Goal: Transaction & Acquisition: Purchase product/service

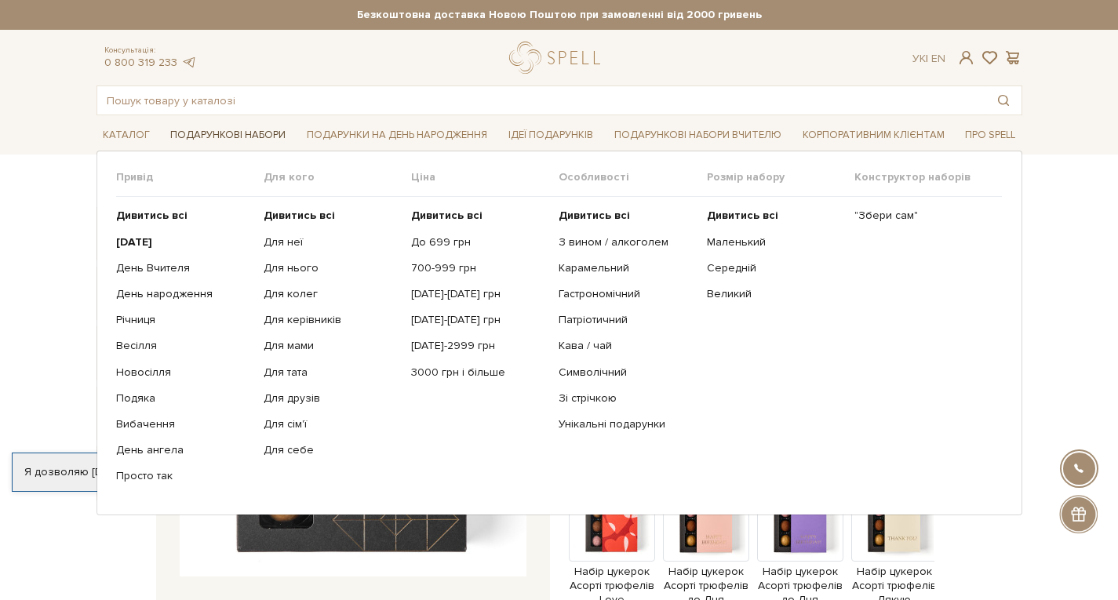
click at [241, 133] on link "Подарункові набори" at bounding box center [228, 135] width 128 height 24
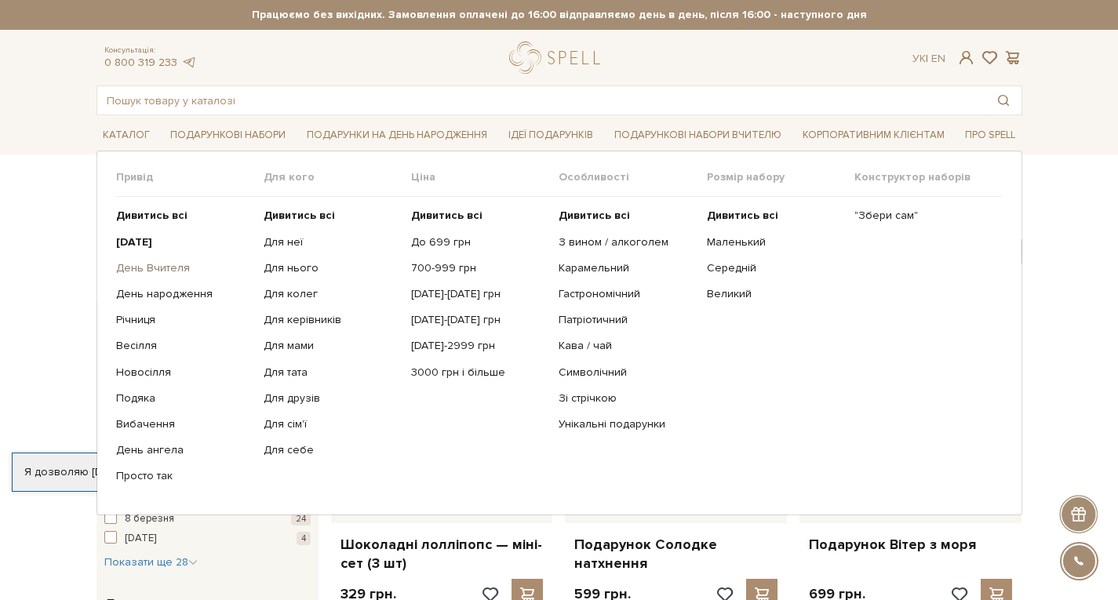
click at [161, 271] on link "День Вчителя" at bounding box center [184, 268] width 136 height 14
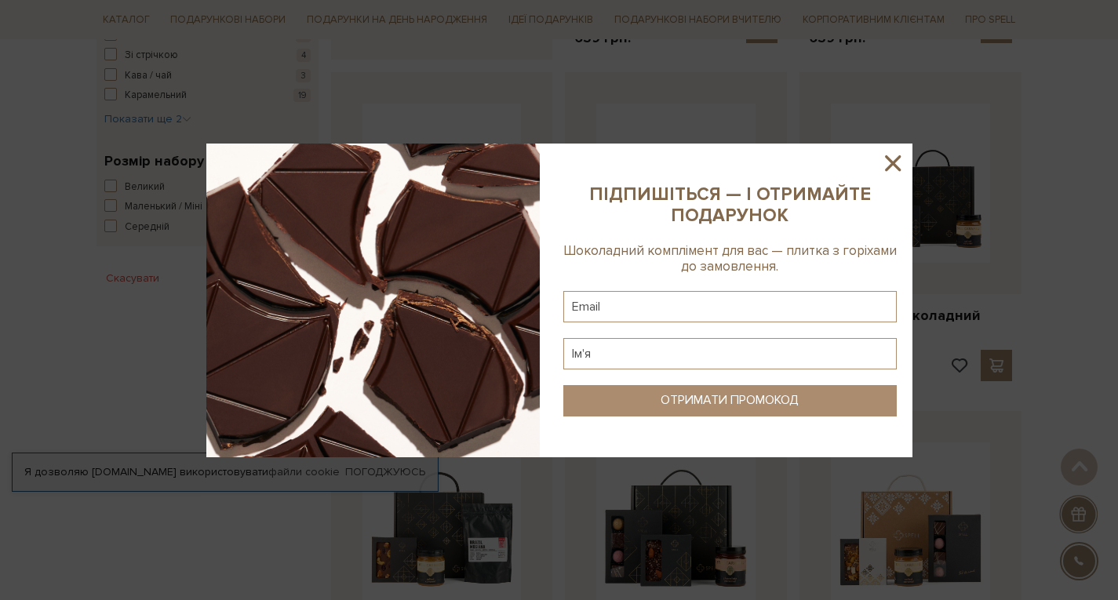
scroll to position [896, 0]
click at [647, 312] on input "text" at bounding box center [731, 306] width 334 height 31
type input "dekhtiaruk.i@gmail.com"
click at [662, 352] on input "text" at bounding box center [731, 353] width 334 height 31
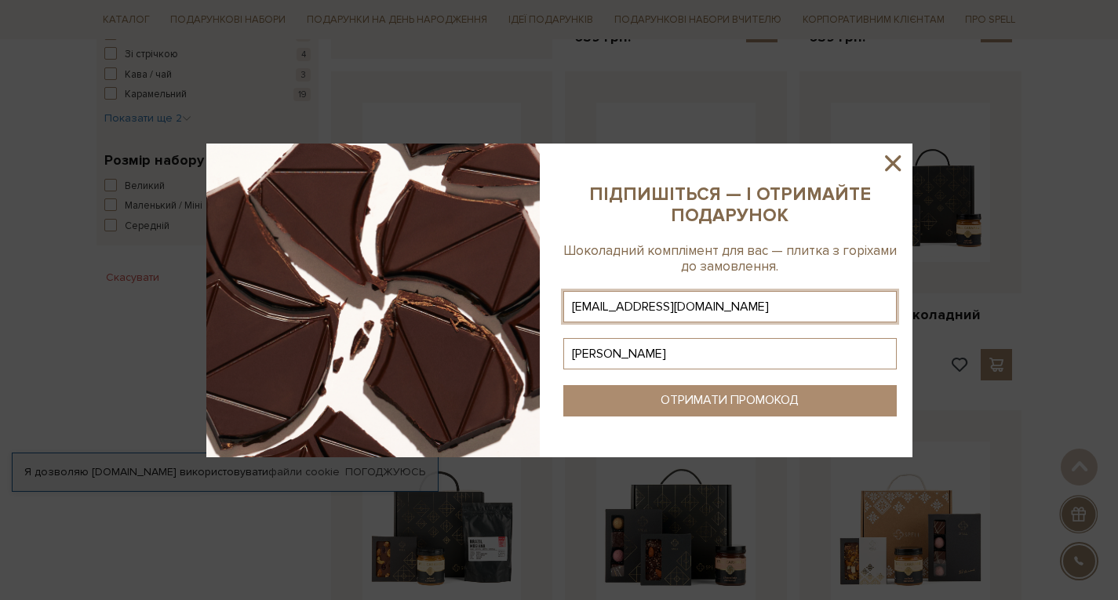
type input "Ірина"
click at [655, 399] on button "ОТРИМАТИ ПРОМОКОД" at bounding box center [731, 400] width 334 height 31
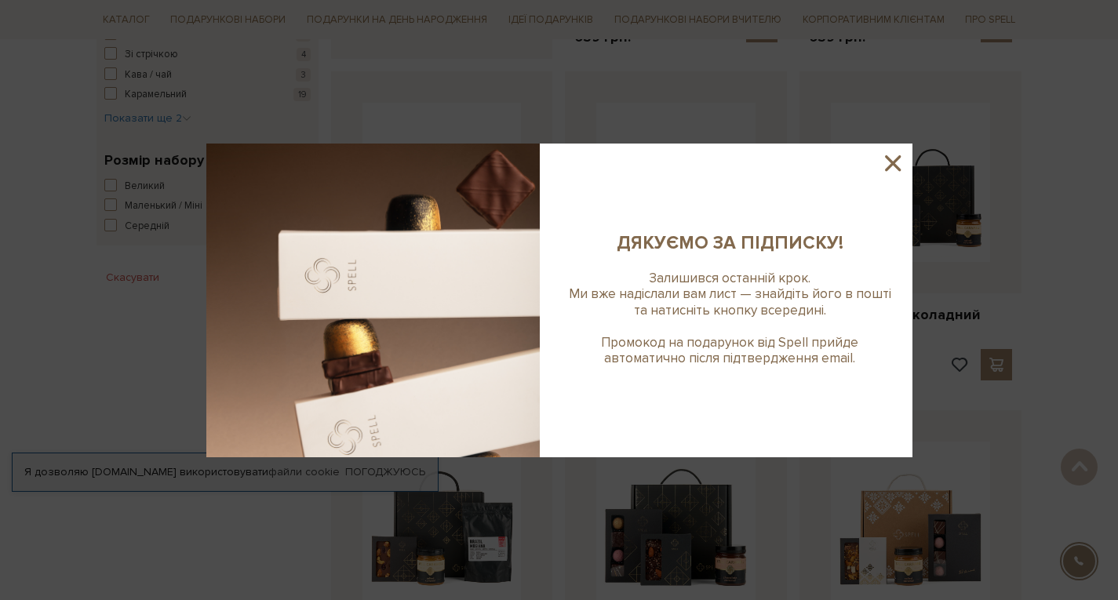
click at [888, 158] on icon at bounding box center [893, 163] width 16 height 16
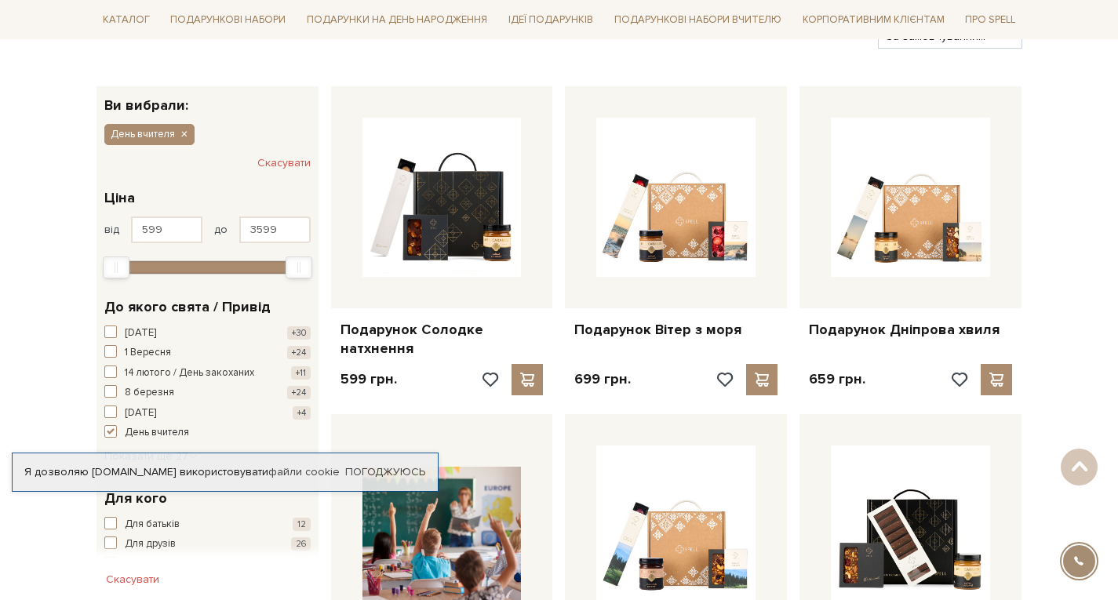
scroll to position [216, 0]
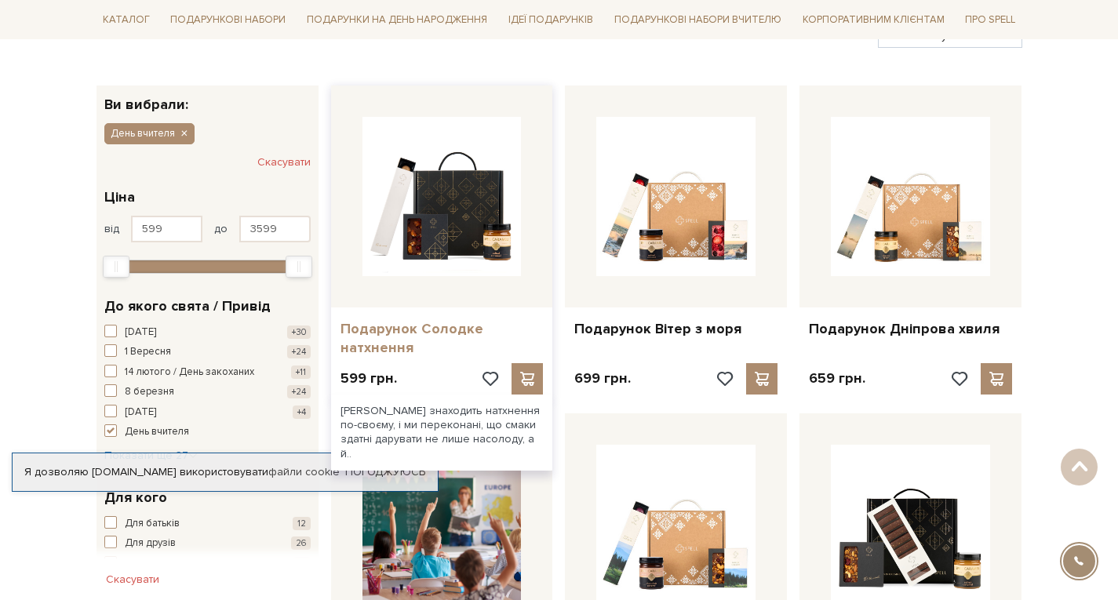
click at [373, 345] on link "Подарунок Солодке натхнення" at bounding box center [442, 338] width 203 height 37
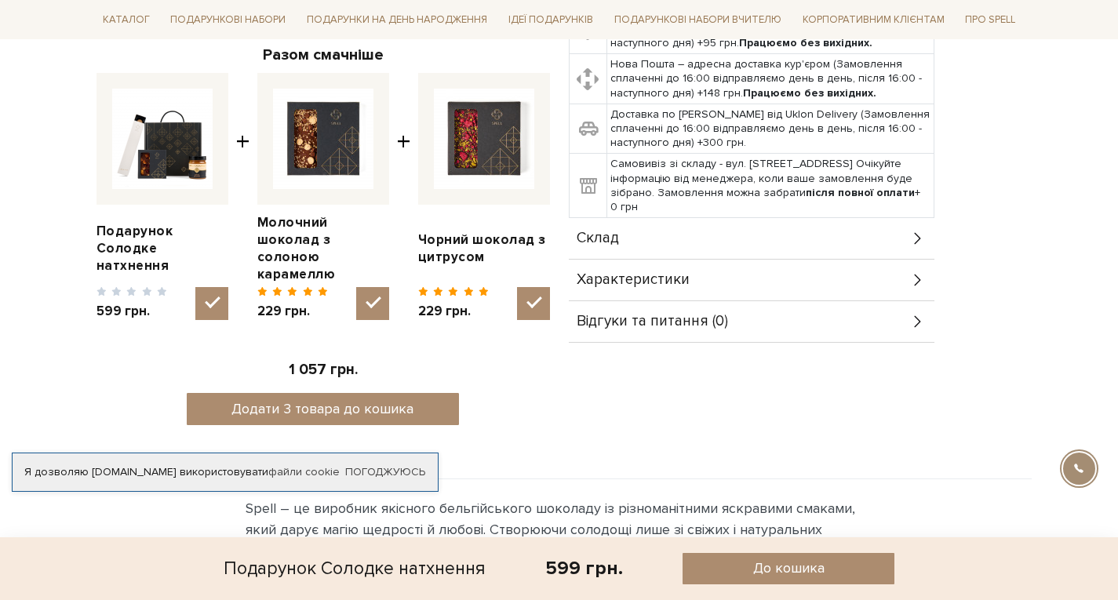
scroll to position [580, 0]
click at [127, 244] on link "Подарунок Солодке натхнення" at bounding box center [163, 248] width 132 height 52
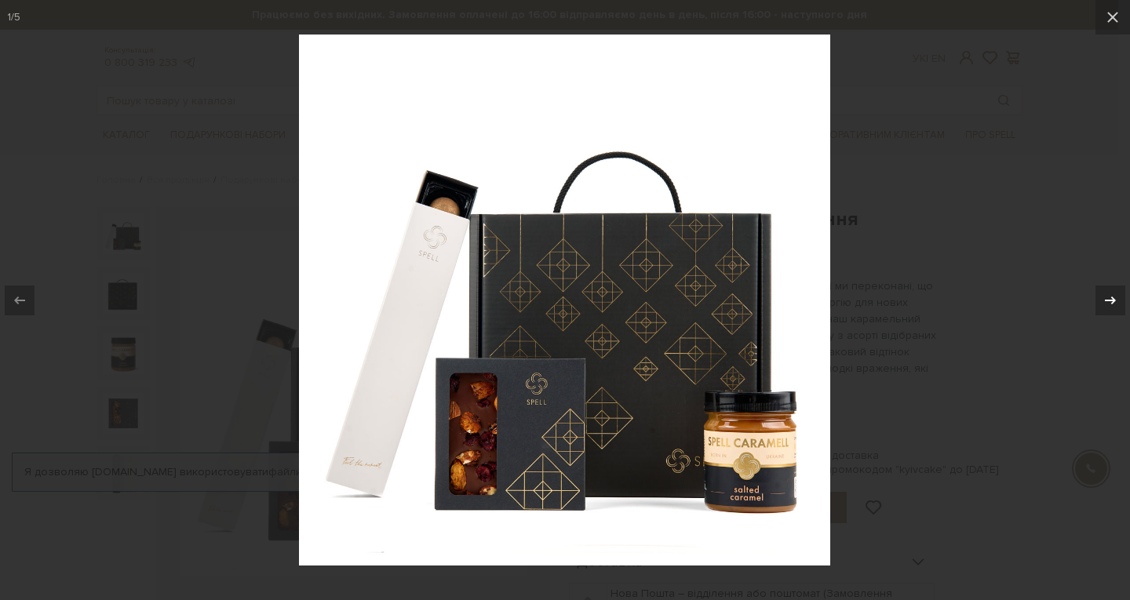
click at [1114, 299] on icon at bounding box center [1110, 300] width 11 height 8
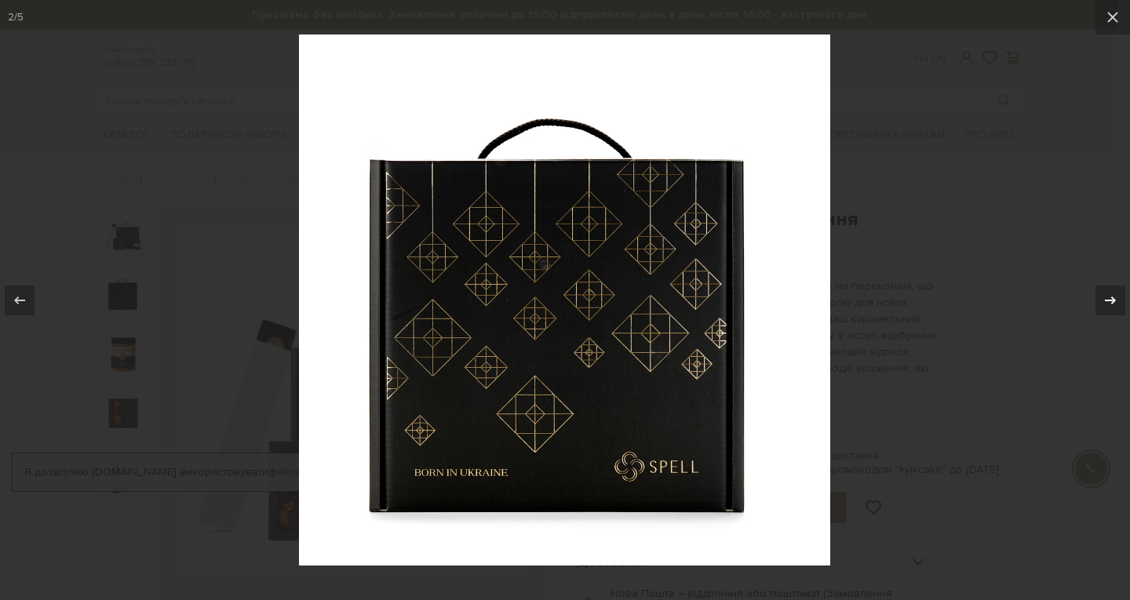
click at [1114, 299] on icon at bounding box center [1110, 300] width 11 height 8
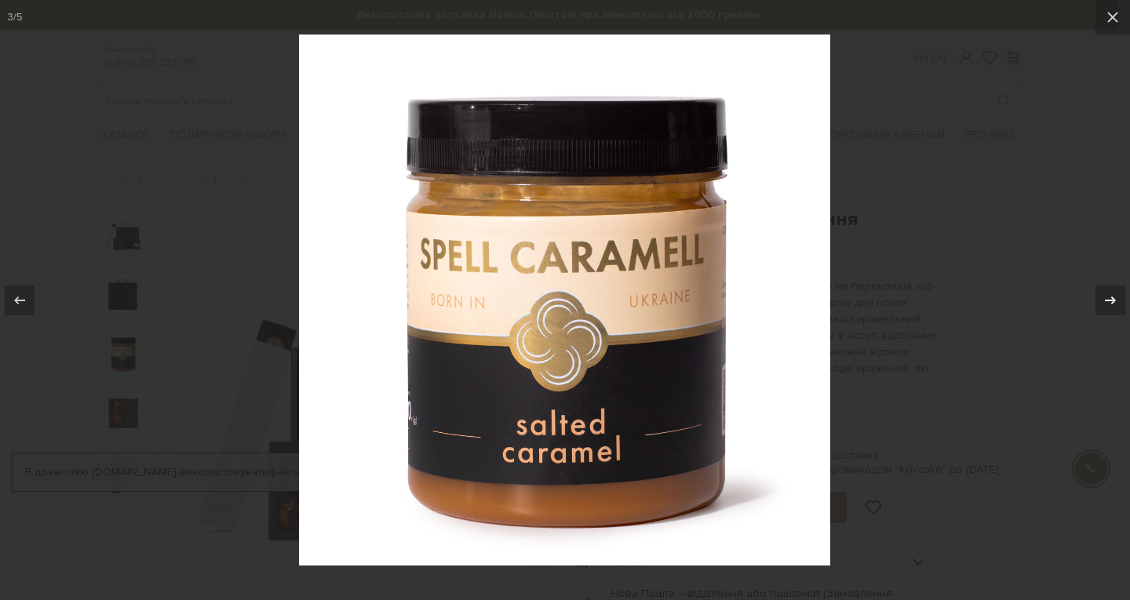
click at [1114, 299] on icon at bounding box center [1110, 300] width 11 height 8
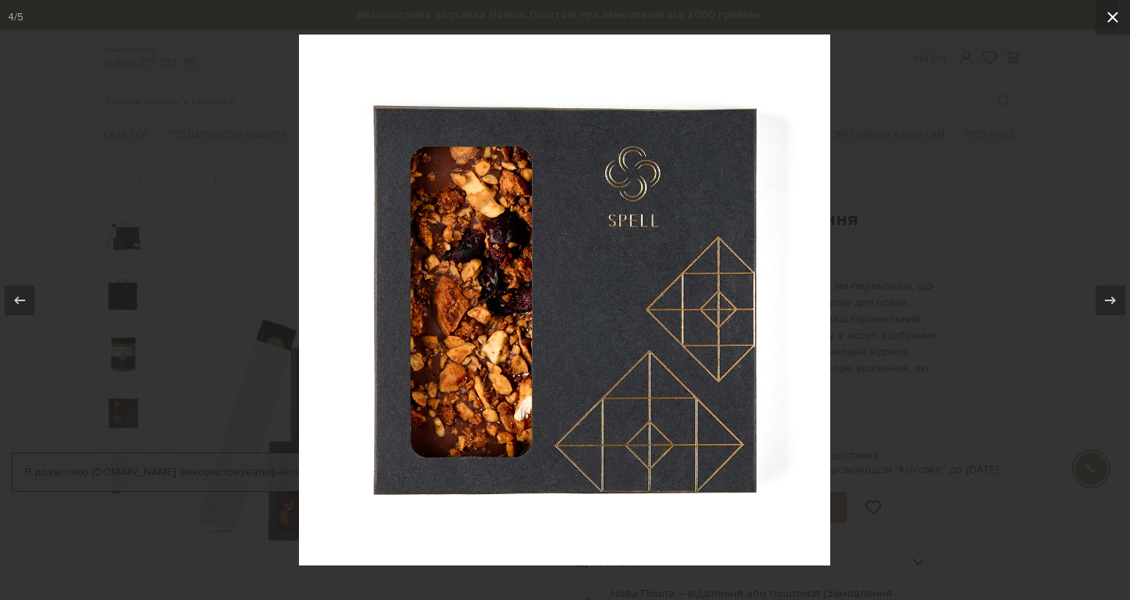
click at [1110, 19] on icon at bounding box center [1113, 17] width 19 height 19
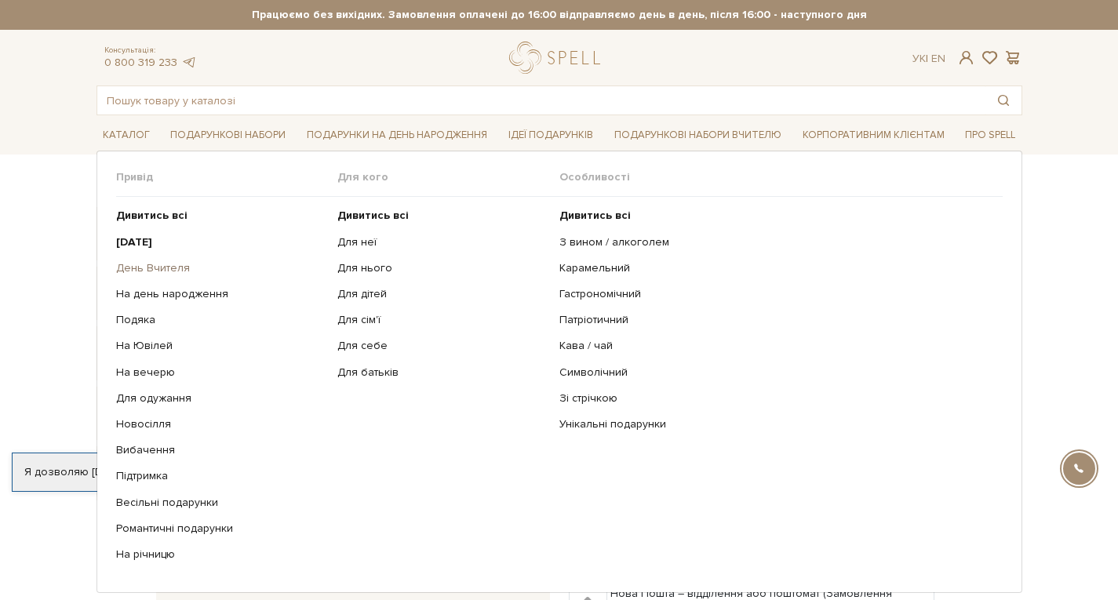
click at [155, 267] on link "День Вчителя" at bounding box center [221, 268] width 210 height 14
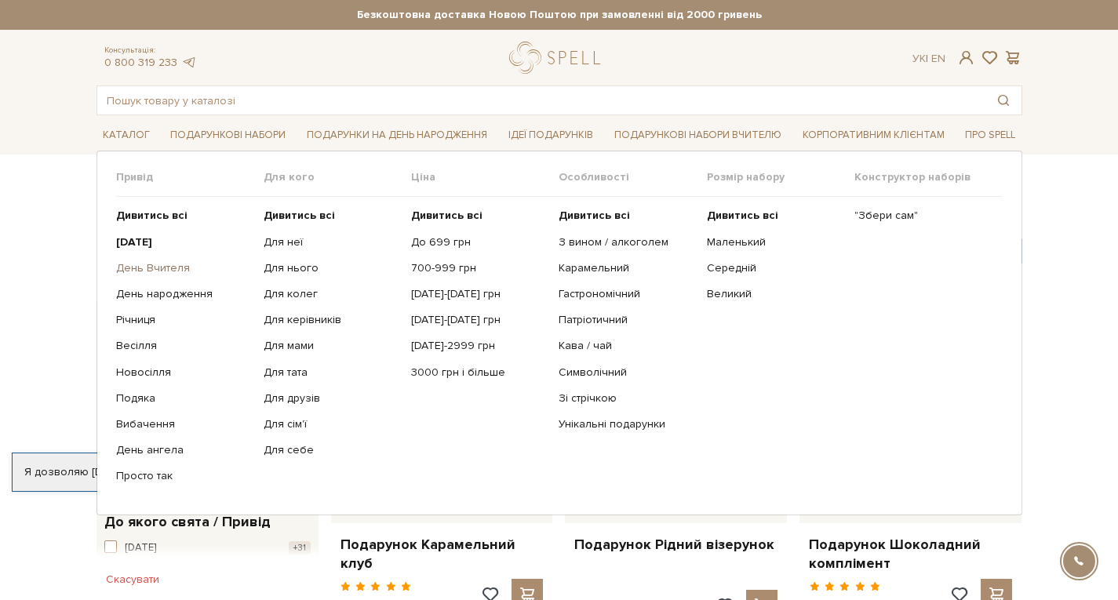
click at [148, 264] on link "День Вчителя" at bounding box center [184, 268] width 136 height 14
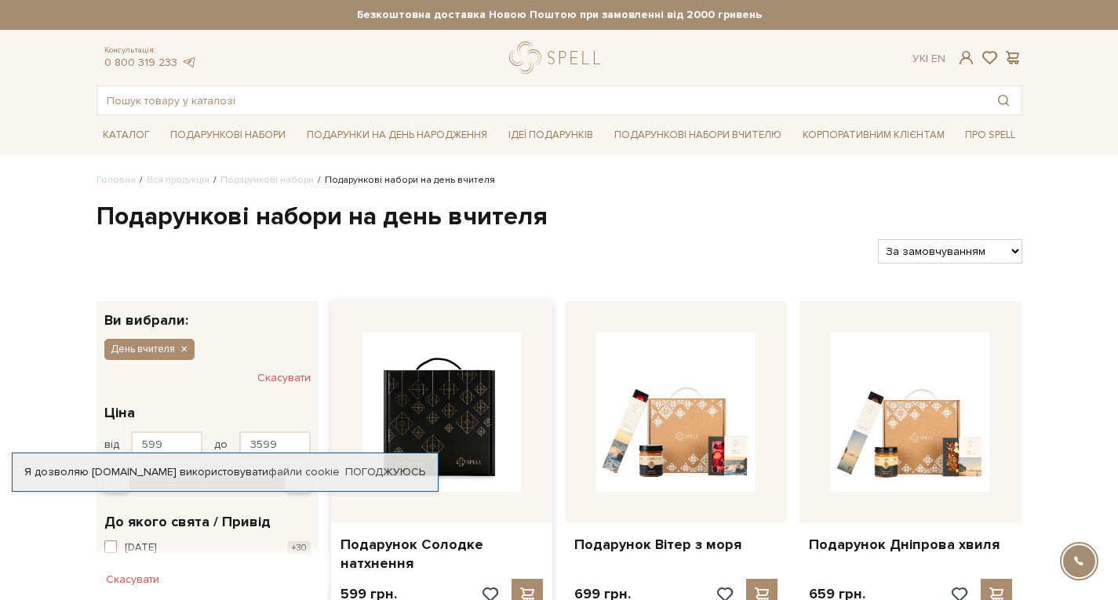
click at [469, 435] on img at bounding box center [442, 412] width 159 height 159
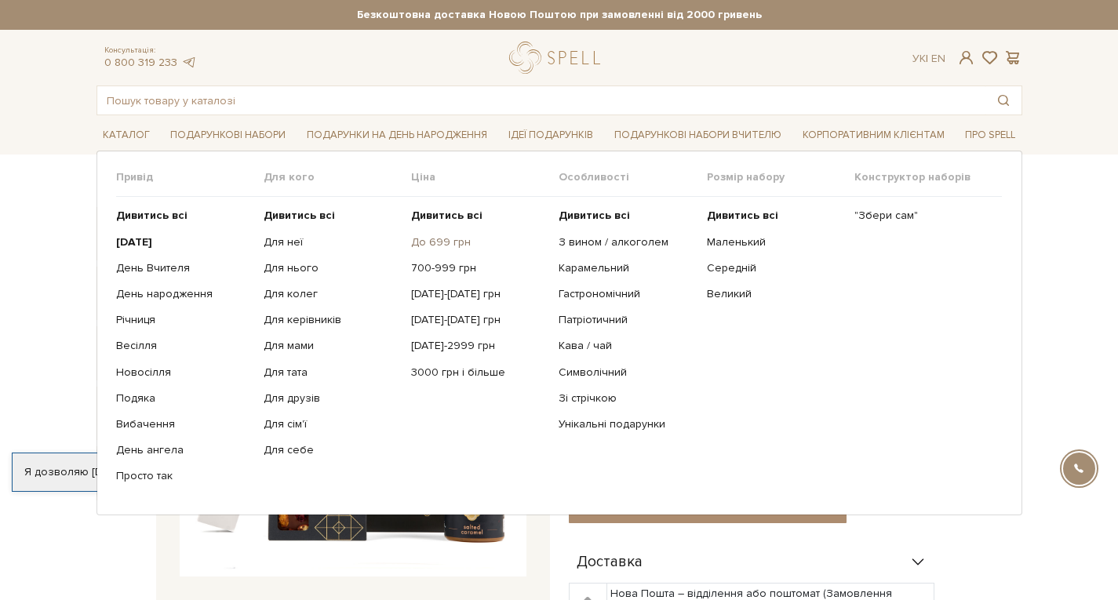
click at [451, 237] on link "До 699 грн" at bounding box center [479, 242] width 136 height 14
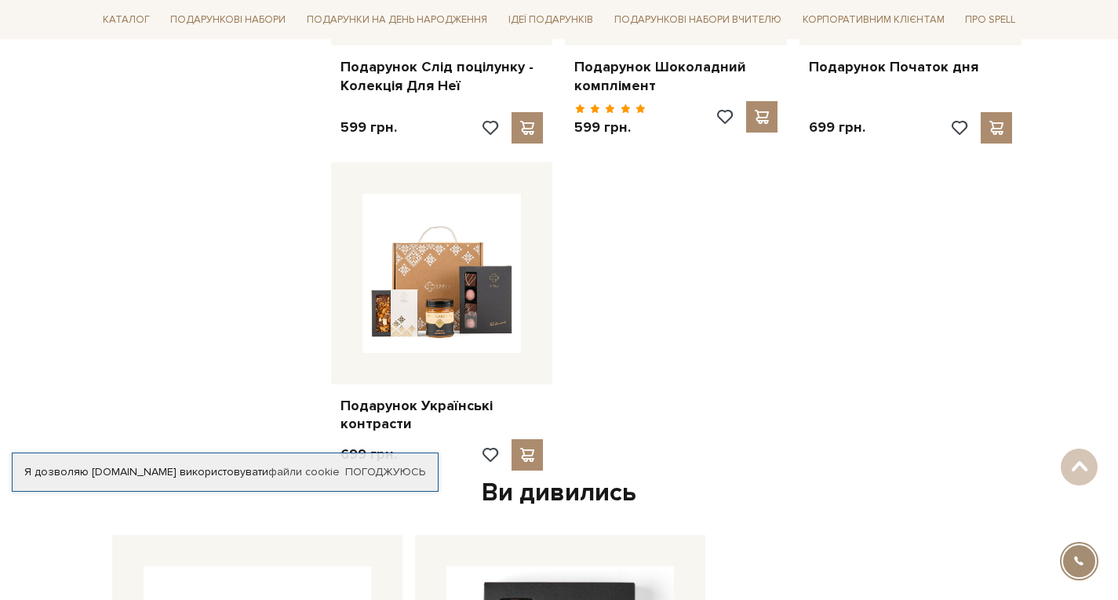
scroll to position [1478, 0]
